Goal: Obtain resource: Obtain resource

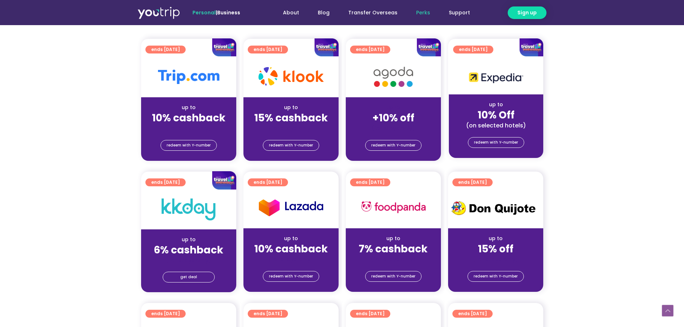
scroll to position [180, 0]
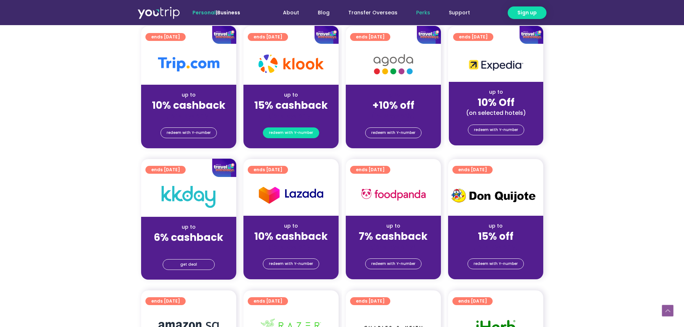
click at [293, 133] on span "redeem with Y-number" at bounding box center [291, 133] width 44 height 10
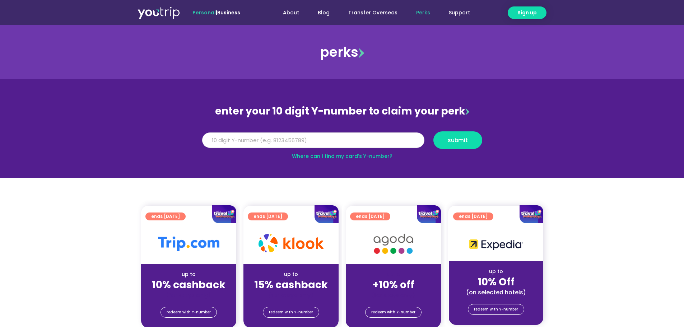
click at [293, 137] on input "Y Number" at bounding box center [313, 140] width 222 height 16
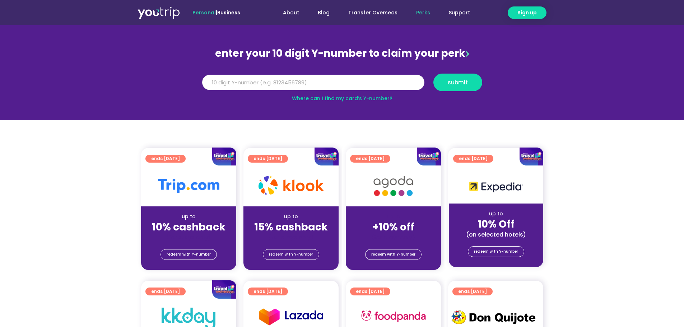
scroll to position [72, 0]
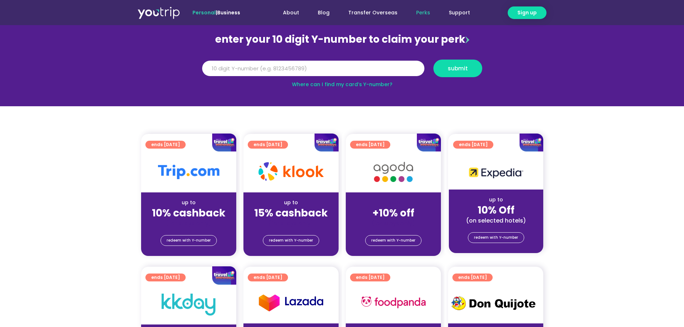
click at [278, 168] on img at bounding box center [291, 171] width 65 height 18
click at [277, 155] on div at bounding box center [290, 172] width 95 height 41
click at [283, 167] on img at bounding box center [291, 171] width 65 height 18
click at [284, 168] on img at bounding box center [291, 171] width 65 height 18
drag, startPoint x: 289, startPoint y: 156, endPoint x: 286, endPoint y: 153, distance: 4.6
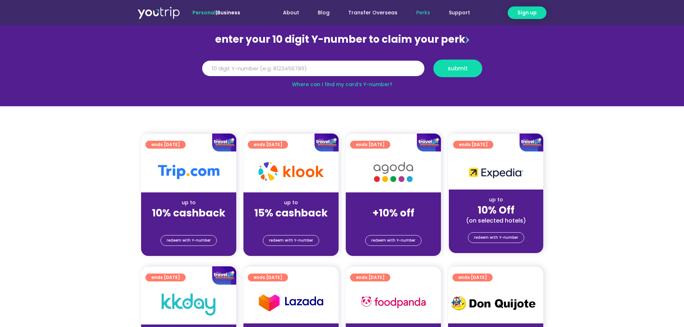
click at [289, 155] on div at bounding box center [290, 172] width 95 height 41
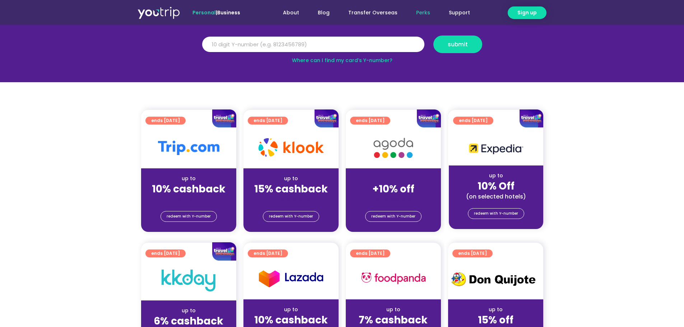
scroll to position [108, 0]
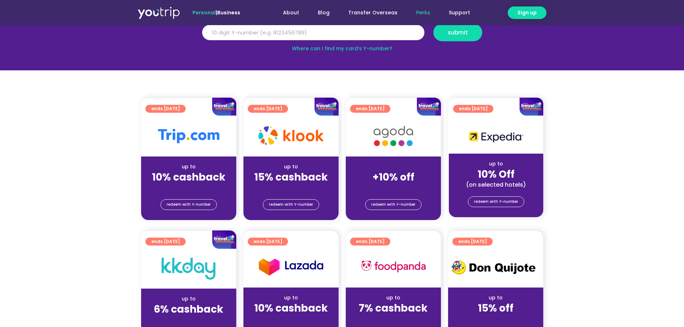
click at [315, 110] on img at bounding box center [327, 107] width 24 height 18
click at [328, 147] on div at bounding box center [290, 136] width 95 height 41
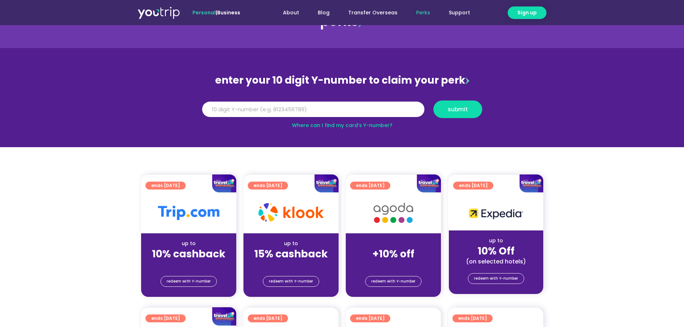
scroll to position [0, 0]
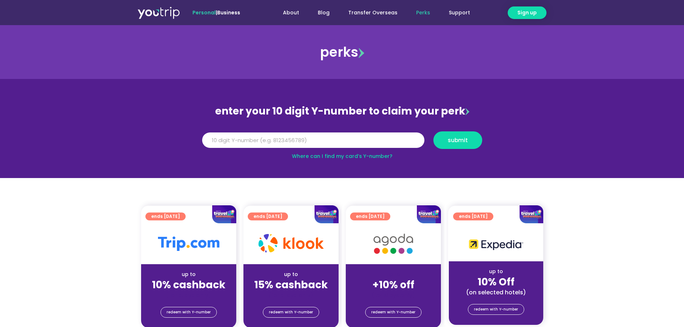
click at [365, 158] on link "Where can I find my card’s Y-number?" at bounding box center [342, 156] width 101 height 7
click at [425, 12] on link "Perks" at bounding box center [423, 12] width 33 height 13
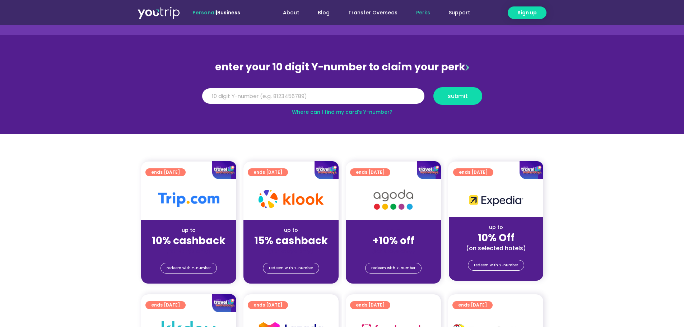
scroll to position [144, 0]
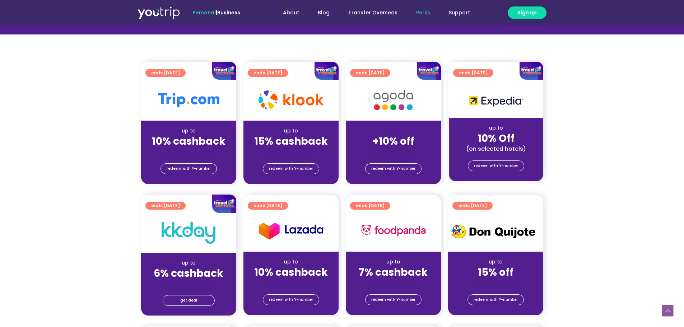
click at [322, 142] on strong "15% cashback" at bounding box center [291, 141] width 74 height 14
click at [328, 132] on div "up to" at bounding box center [291, 131] width 84 height 8
click at [323, 66] on img at bounding box center [327, 71] width 24 height 18
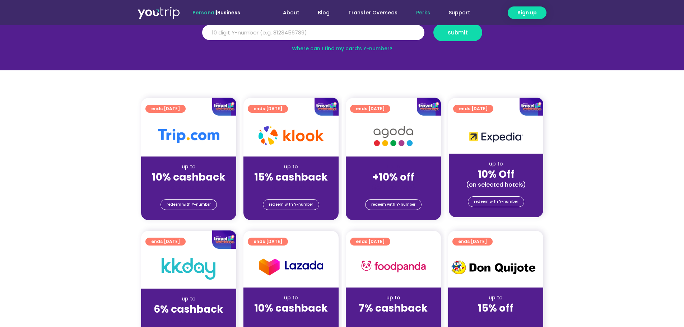
scroll to position [72, 0]
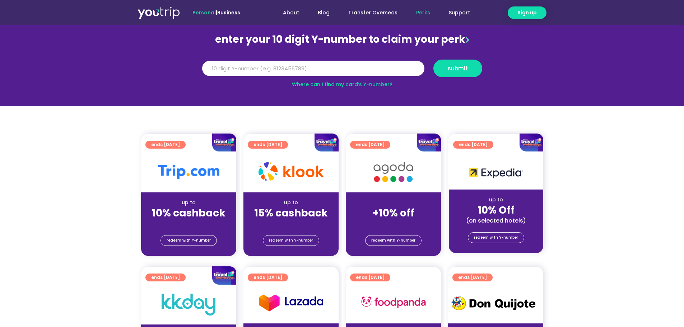
click at [296, 185] on div at bounding box center [290, 172] width 95 height 41
click at [313, 195] on div "up to 15% cashback (for stays only)" at bounding box center [290, 209] width 95 height 35
